Goal: Task Accomplishment & Management: Manage account settings

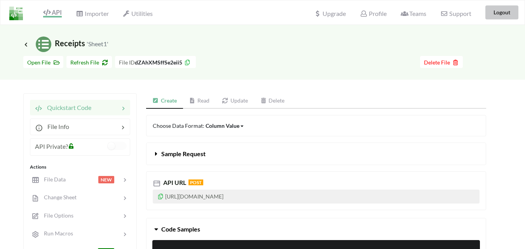
click at [508, 6] on button "Logout" at bounding box center [501, 12] width 33 height 14
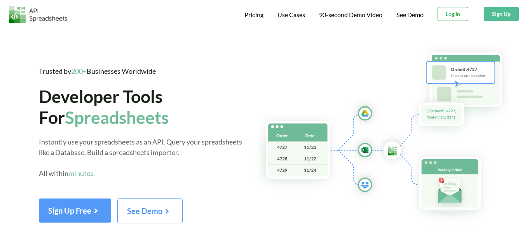
click at [461, 20] on button "Log In" at bounding box center [452, 14] width 31 height 14
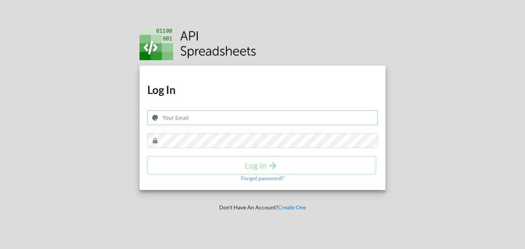
click at [263, 120] on input "text" at bounding box center [262, 117] width 230 height 15
click at [252, 169] on h4 "Log In" at bounding box center [261, 165] width 212 height 10
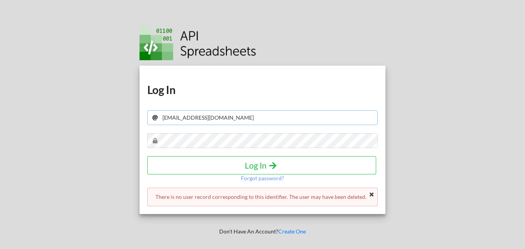
click at [223, 120] on input "whatever@example.com" at bounding box center [262, 117] width 230 height 15
type input "whatever.helps.you.sleep.rouge@gmail.com"
click at [231, 159] on button "Log In" at bounding box center [261, 165] width 229 height 18
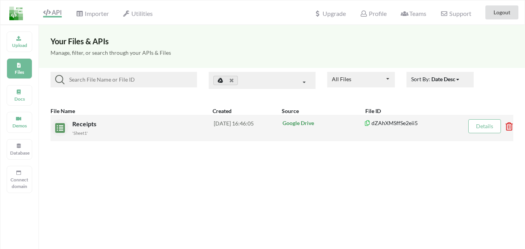
click at [508, 125] on icon at bounding box center [506, 123] width 2 height 3
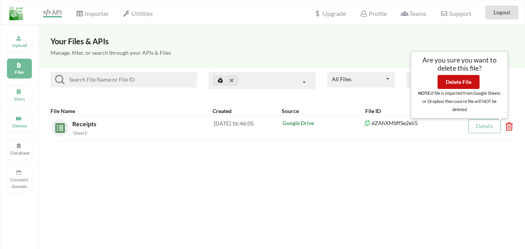
click at [458, 82] on button "Delete File" at bounding box center [458, 82] width 42 height 14
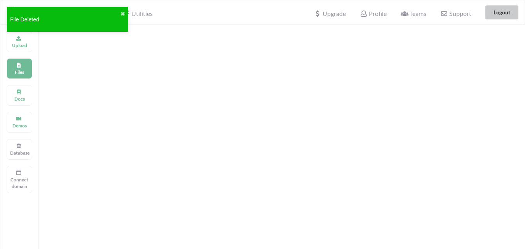
click at [498, 14] on button "Logout" at bounding box center [501, 12] width 33 height 14
